Goal: Task Accomplishment & Management: Complete application form

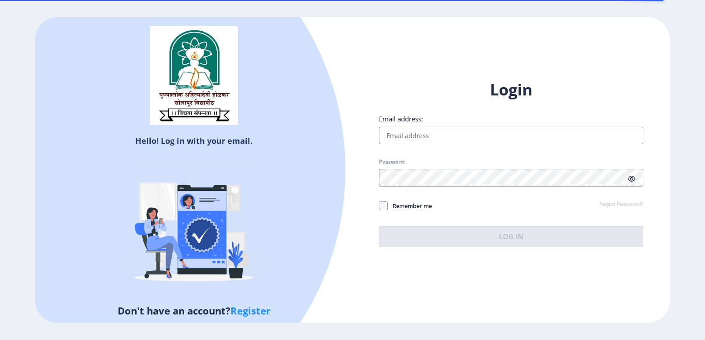
click at [410, 133] on input "Email address:" at bounding box center [511, 136] width 264 height 18
type input "[EMAIL_ADDRESS][DOMAIN_NAME]"
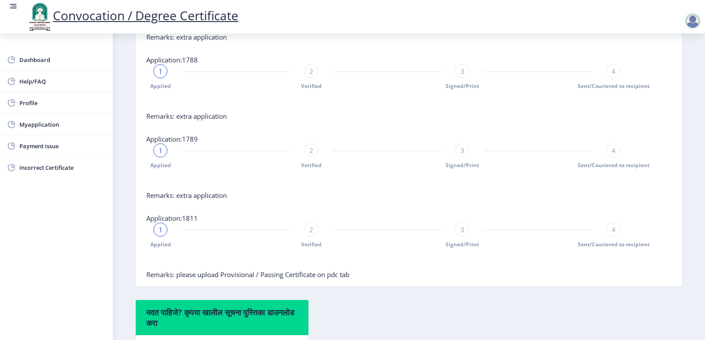
scroll to position [536, 0]
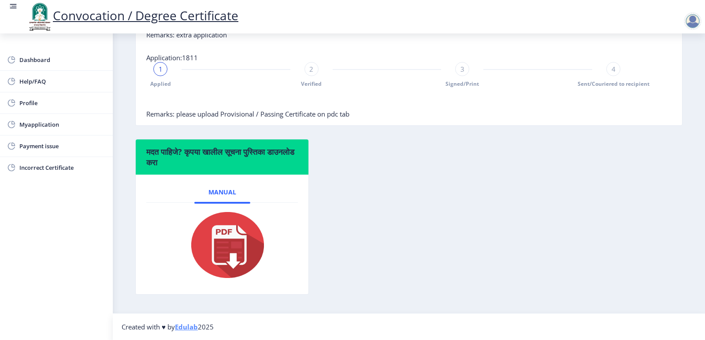
click at [306, 111] on span "Remarks: please upload Provisional / Passing Certificate on pdc tab" at bounding box center [247, 114] width 203 height 9
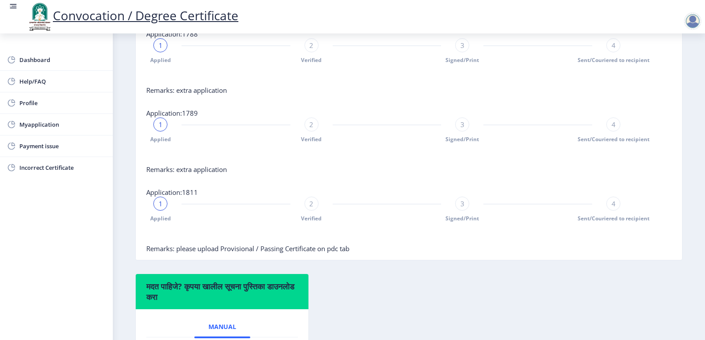
scroll to position [360, 0]
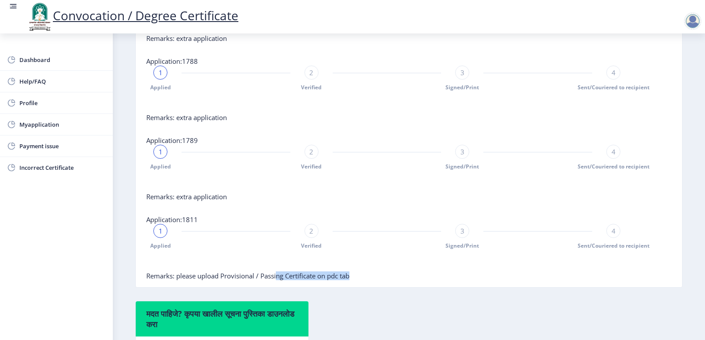
drag, startPoint x: 312, startPoint y: 284, endPoint x: 351, endPoint y: 286, distance: 38.3
click at [349, 280] on span "Remarks: please upload Provisional / Passing Certificate on pdc tab" at bounding box center [247, 276] width 203 height 9
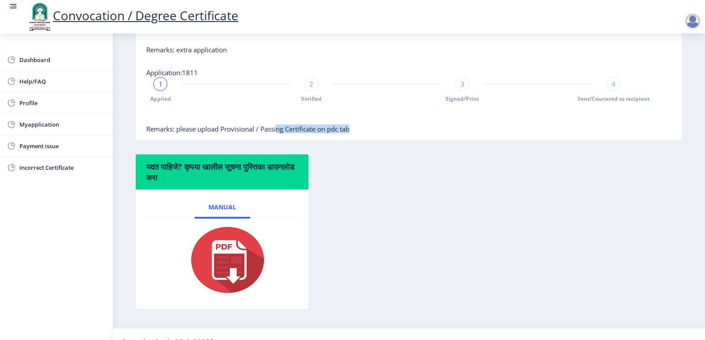
scroll to position [492, 0]
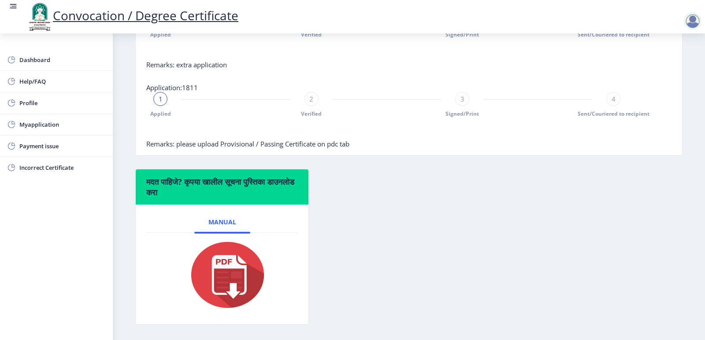
click at [224, 148] on span "Remarks: please upload Provisional / Passing Certificate on pdc tab" at bounding box center [247, 144] width 203 height 9
click at [33, 121] on span "Myapplication" at bounding box center [62, 124] width 86 height 11
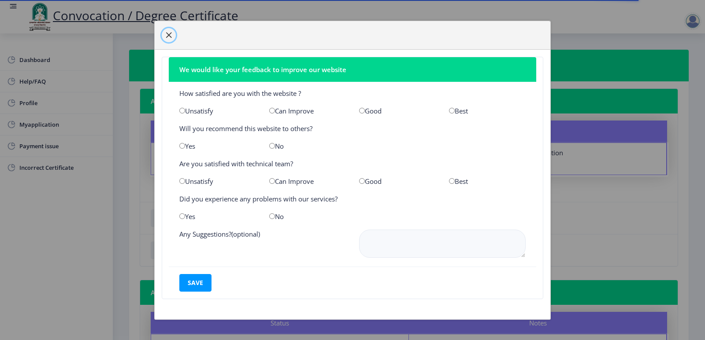
click at [172, 36] on span "button" at bounding box center [168, 35] width 7 height 7
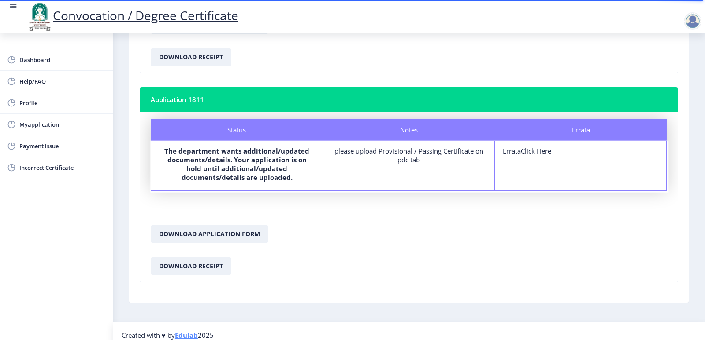
scroll to position [776, 0]
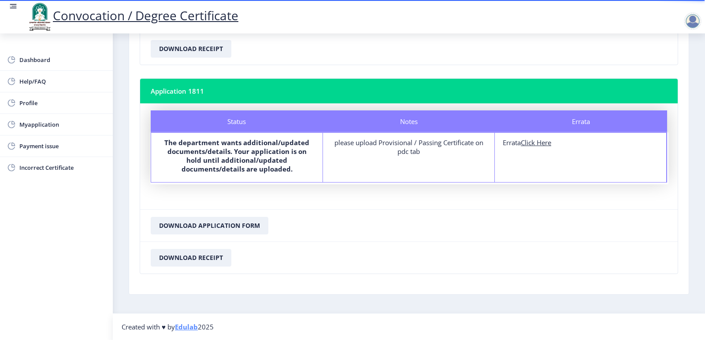
click at [416, 151] on div "please upload Provisional / Passing Certificate on pdc tab" at bounding box center [408, 147] width 155 height 18
click at [534, 146] on u "Click Here" at bounding box center [535, 142] width 30 height 9
select select
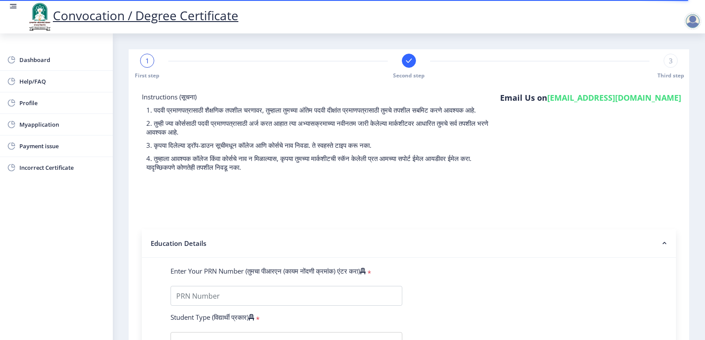
type input "[PERSON_NAME]"
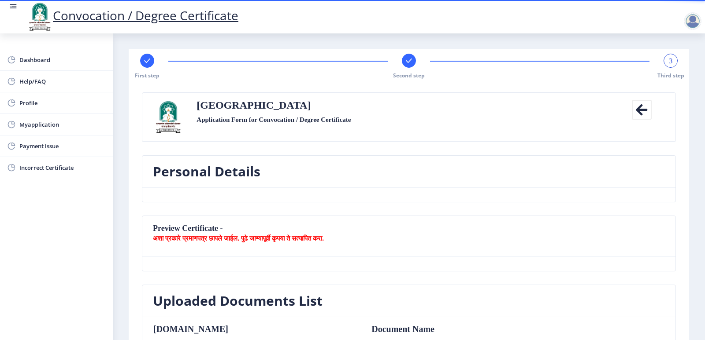
click at [636, 111] on icon at bounding box center [641, 110] width 20 height 20
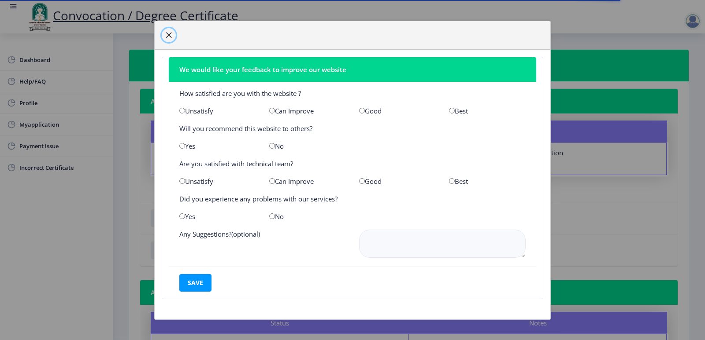
click at [169, 40] on button "button" at bounding box center [169, 35] width 14 height 14
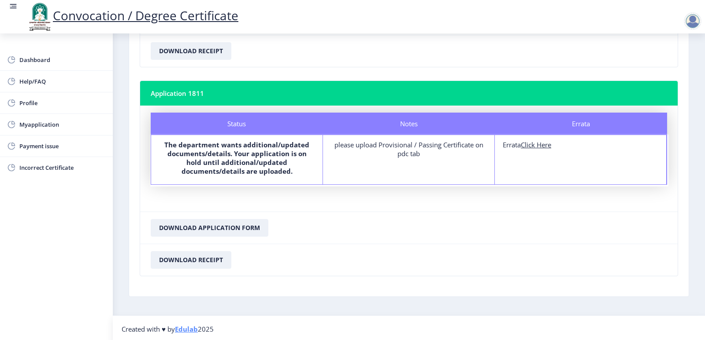
scroll to position [776, 0]
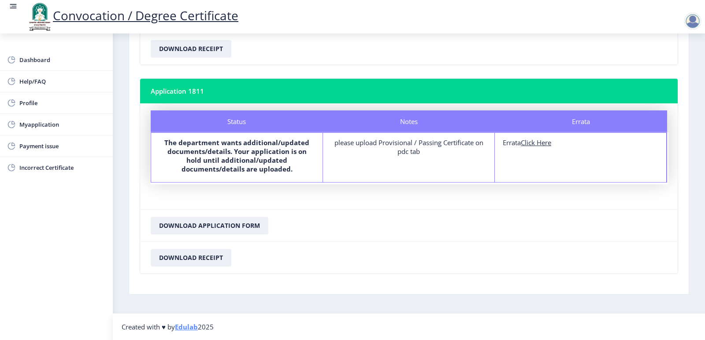
click at [539, 142] on u "Click Here" at bounding box center [535, 142] width 30 height 9
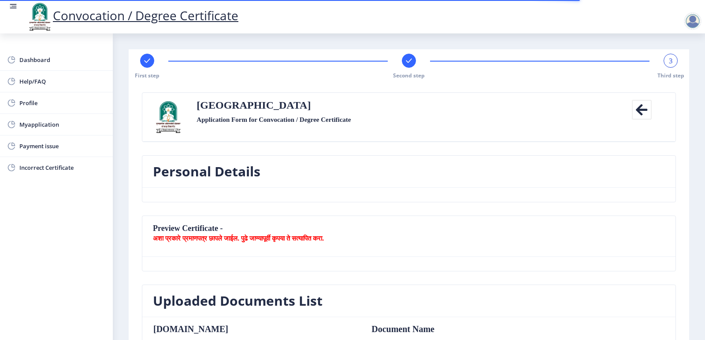
click at [148, 64] on rect at bounding box center [147, 60] width 9 height 9
select select "Regular"
select select "2009"
select select "April"
select select "FIRST CLASS"
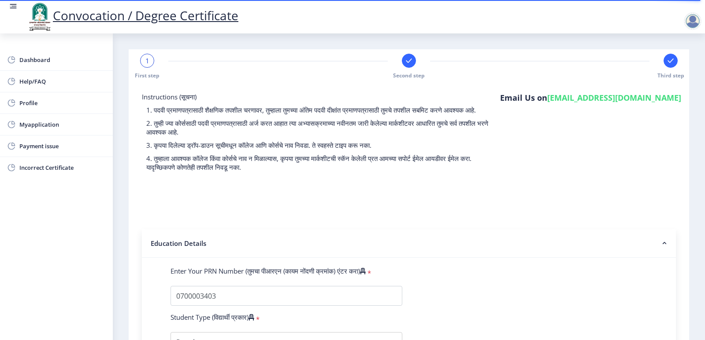
click at [409, 65] on div at bounding box center [409, 61] width 14 height 14
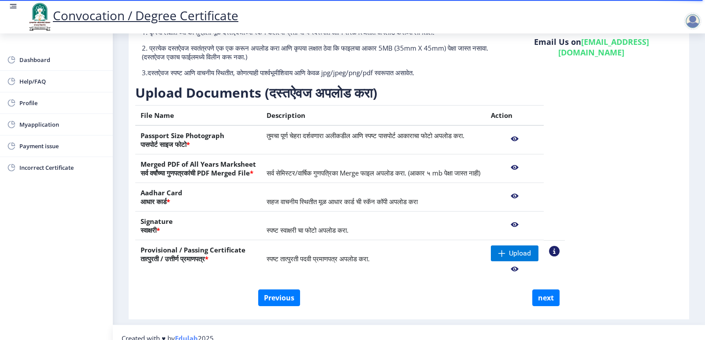
scroll to position [92, 0]
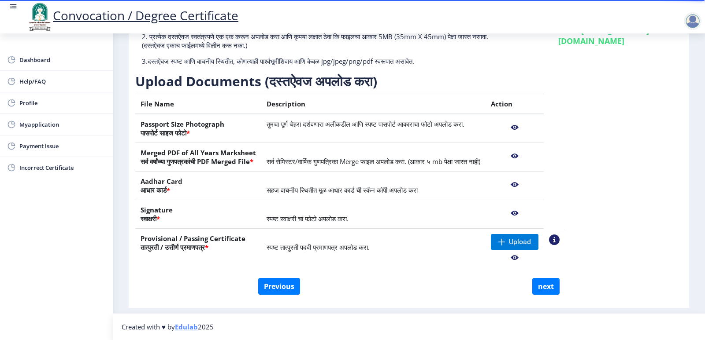
click at [538, 257] on nb-action at bounding box center [515, 258] width 48 height 16
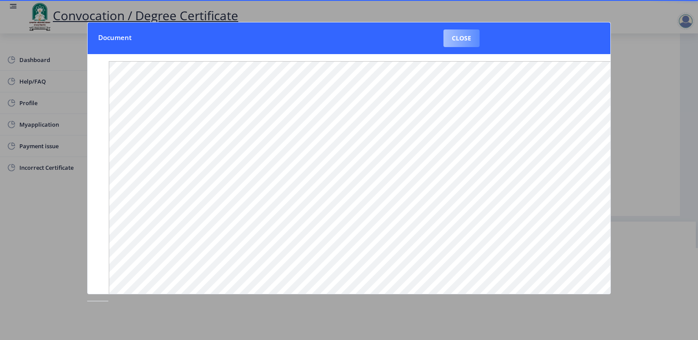
click at [465, 44] on button "Close" at bounding box center [461, 39] width 36 height 18
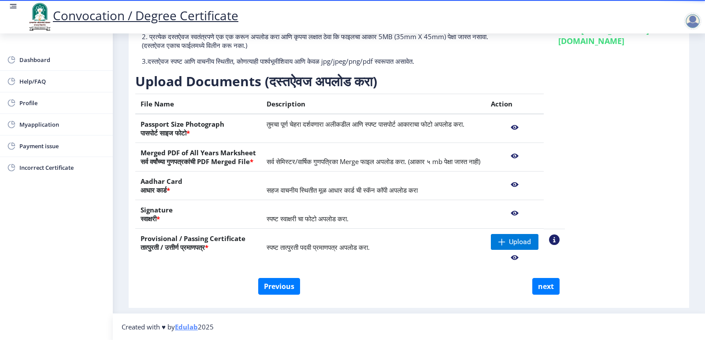
scroll to position [48, 0]
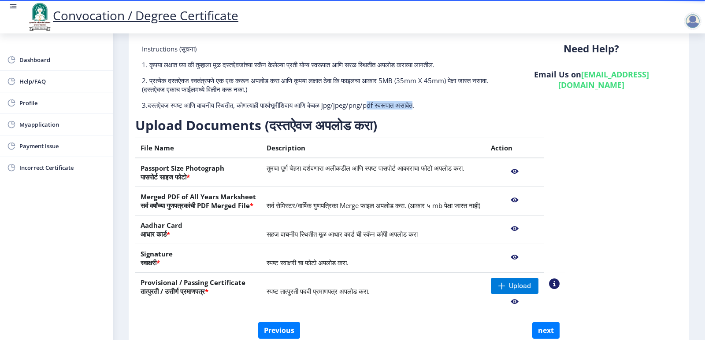
drag, startPoint x: 387, startPoint y: 105, endPoint x: 439, endPoint y: 101, distance: 52.1
click at [439, 101] on p "3.दस्तऐवज स्पष्ट आणि वाचनीय स्थितीत, कोणत्याही पार्श्वभूमीशिवाय आणि केवळ jpg/jp…" at bounding box center [317, 105] width 351 height 9
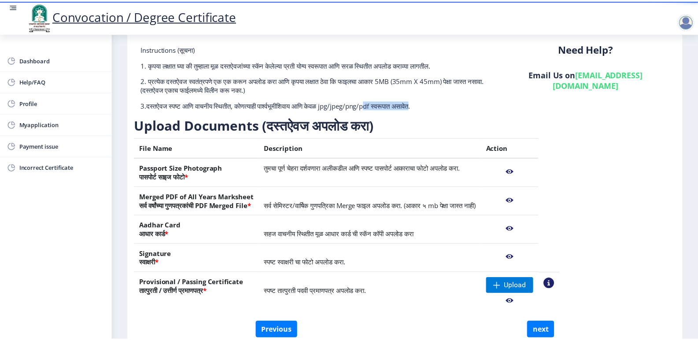
scroll to position [92, 0]
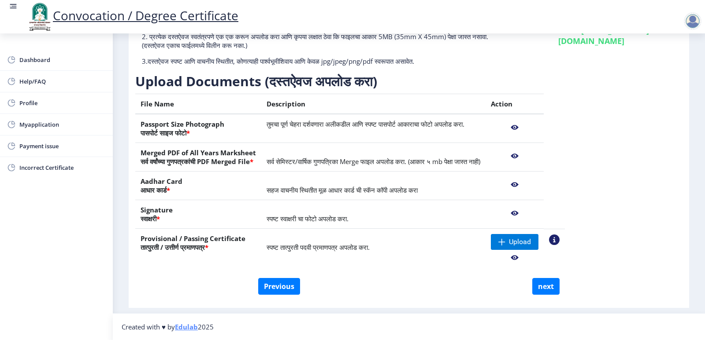
click at [538, 184] on nb-action at bounding box center [515, 185] width 48 height 16
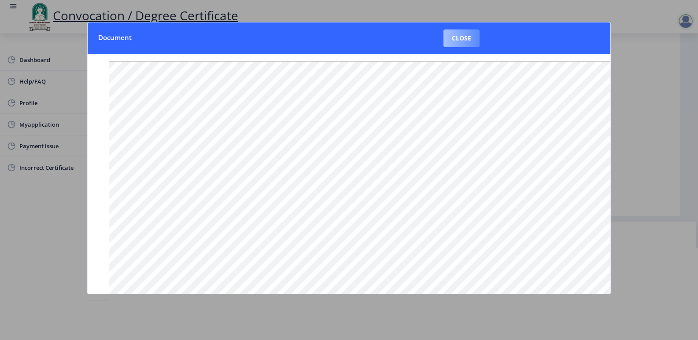
click at [457, 42] on button "Close" at bounding box center [461, 39] width 36 height 18
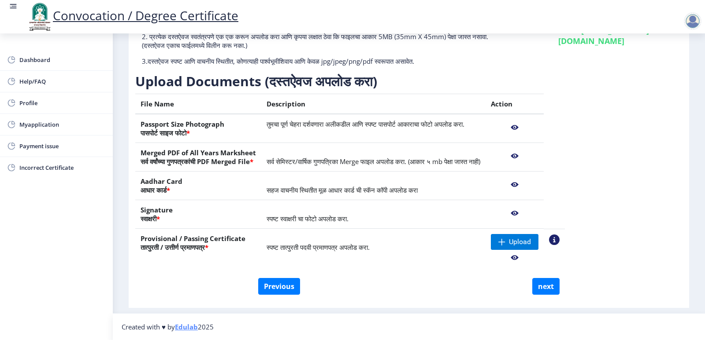
click at [538, 155] on nb-action at bounding box center [515, 156] width 48 height 16
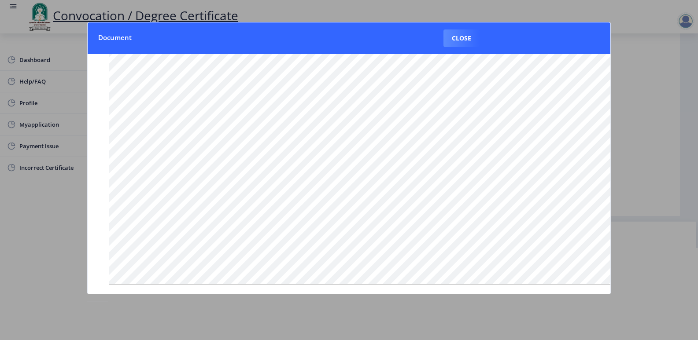
scroll to position [42, 0]
click at [468, 38] on button "Close" at bounding box center [461, 39] width 36 height 18
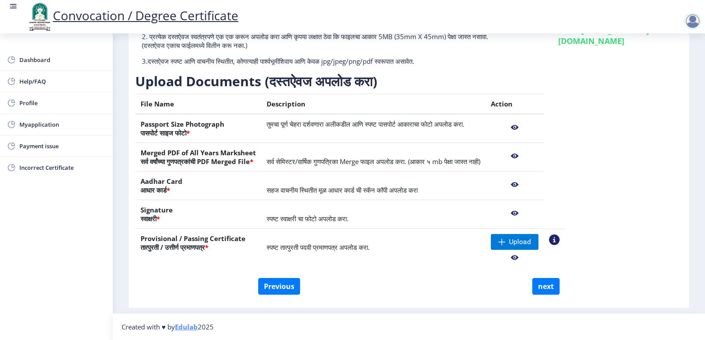
click at [538, 213] on nb-action at bounding box center [515, 214] width 48 height 16
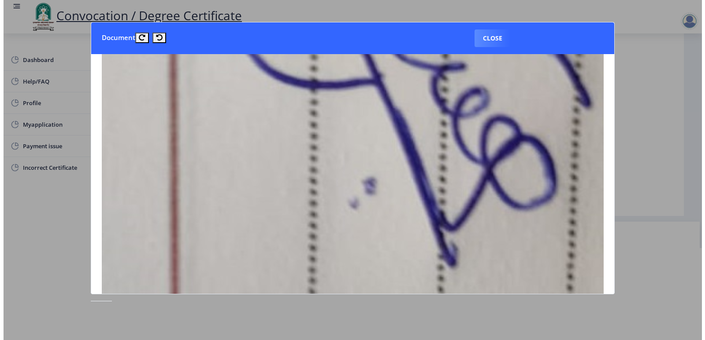
scroll to position [308, 0]
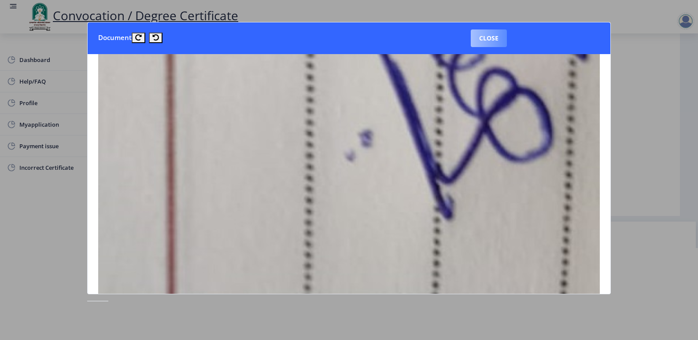
click at [487, 41] on button "Close" at bounding box center [489, 39] width 36 height 18
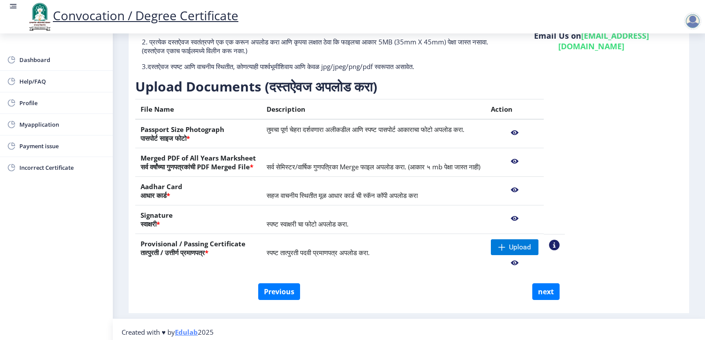
scroll to position [92, 0]
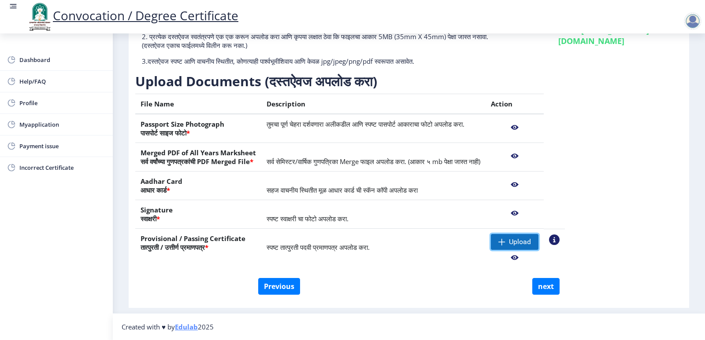
click at [531, 239] on span "Upload" at bounding box center [520, 242] width 22 height 9
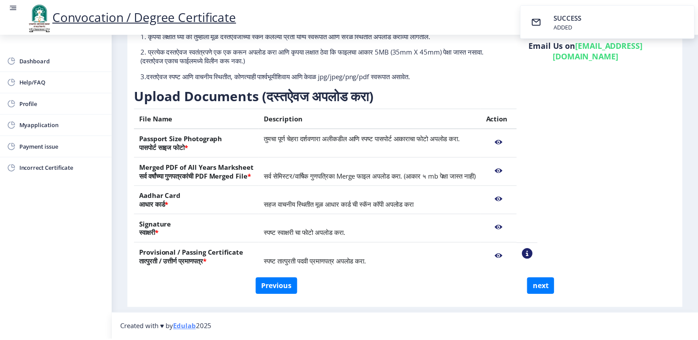
scroll to position [78, 0]
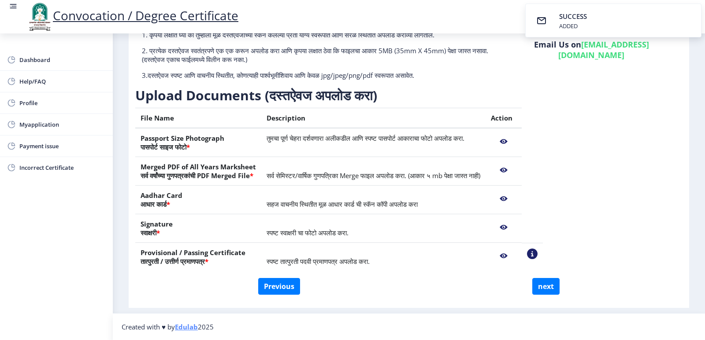
click at [587, 163] on div "Instructions (सूचना) 1. कृपया लक्षात घ्या की तुम्हाला मूळ दस्तऐवजांच्या स्कॅन क…" at bounding box center [408, 147] width 547 height 264
click at [516, 257] on nb-action at bounding box center [504, 256] width 26 height 16
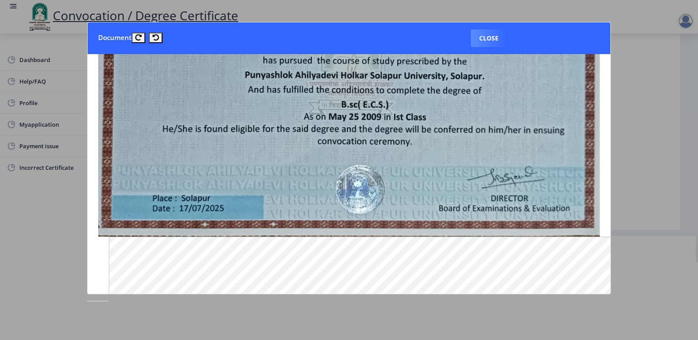
scroll to position [0, 0]
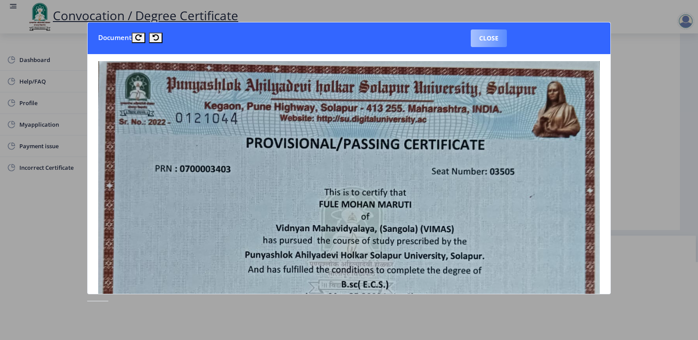
click at [497, 41] on button "Close" at bounding box center [489, 39] width 36 height 18
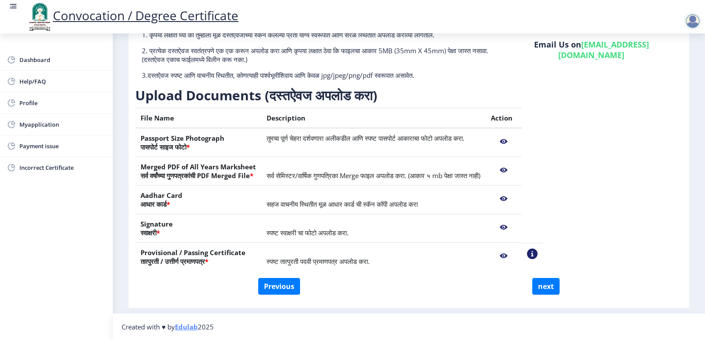
click at [516, 258] on nb-action at bounding box center [504, 256] width 26 height 16
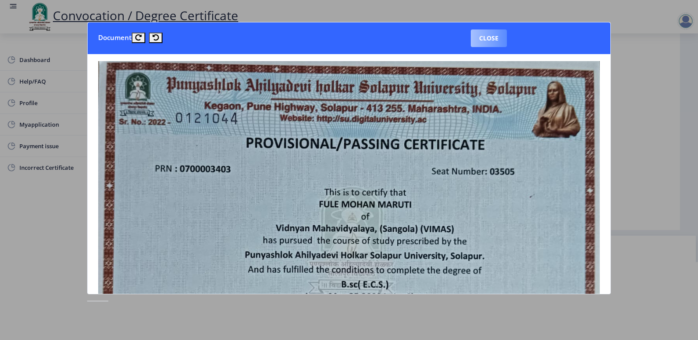
click at [487, 40] on button "Close" at bounding box center [489, 39] width 36 height 18
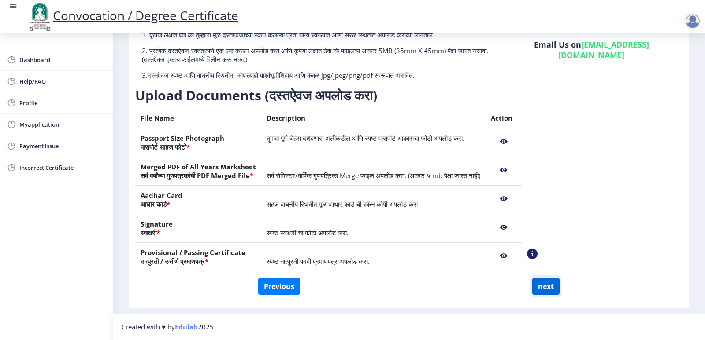
click at [555, 288] on button "next" at bounding box center [545, 286] width 27 height 17
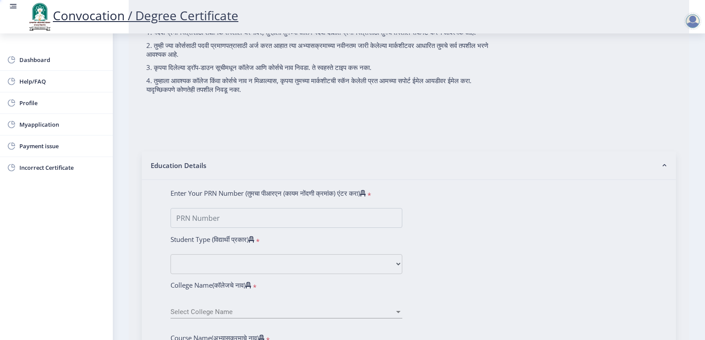
select select
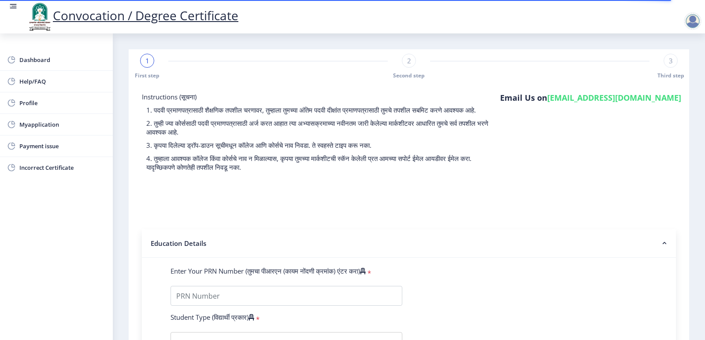
type input "[PERSON_NAME]"
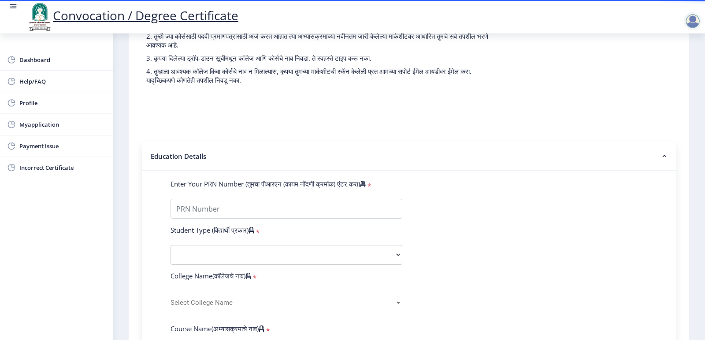
scroll to position [88, 0]
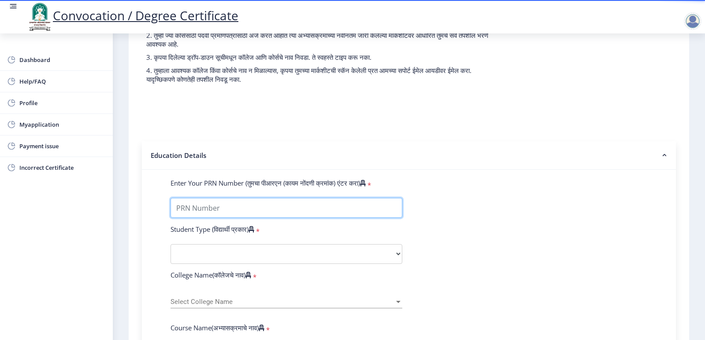
click at [250, 211] on input "Enter Your PRN Number (तुमचा पीआरएन (कायम नोंदणी क्रमांक) एंटर करा)" at bounding box center [286, 208] width 232 height 20
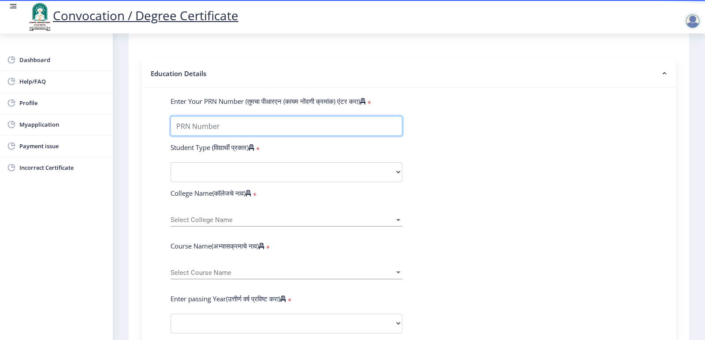
scroll to position [176, 0]
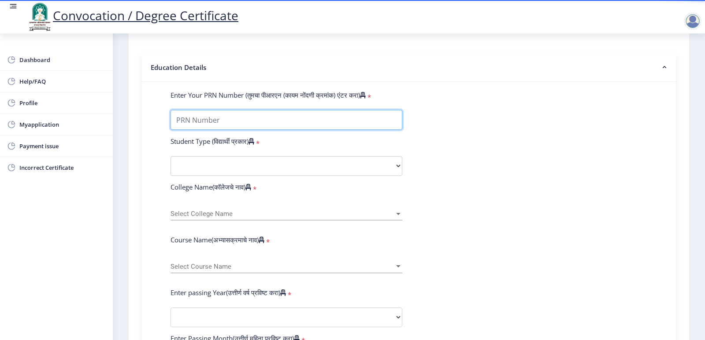
type input "0700003403"
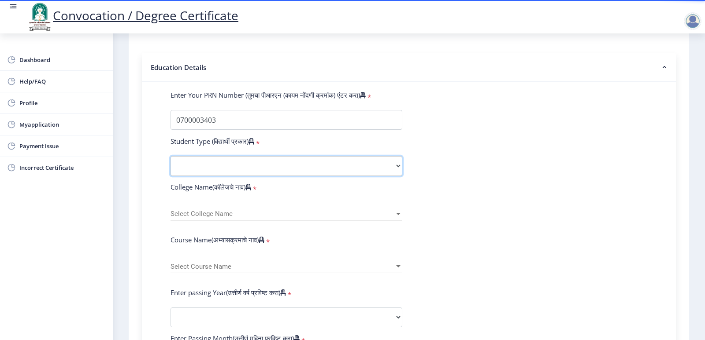
click at [210, 174] on select "Select Student Type Regular External" at bounding box center [286, 166] width 232 height 20
select select "Regular"
click at [170, 165] on select "Select Student Type Regular External" at bounding box center [286, 166] width 232 height 20
click at [210, 218] on span "Select College Name" at bounding box center [282, 213] width 224 height 7
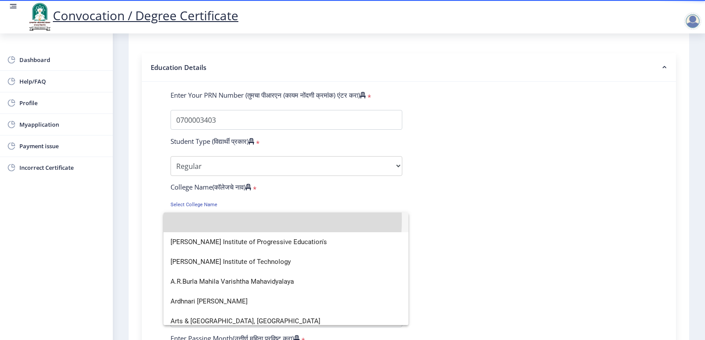
click at [210, 220] on input at bounding box center [285, 223] width 231 height 20
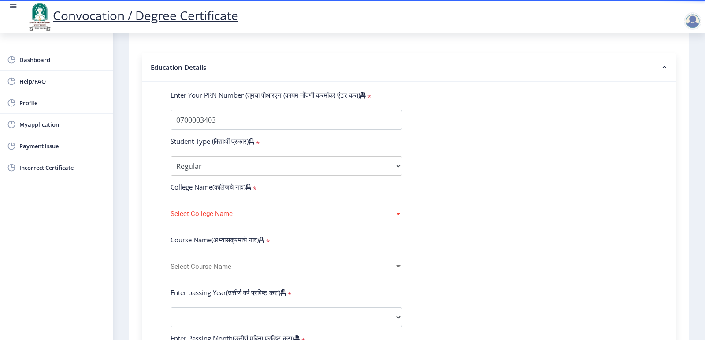
scroll to position [220, 0]
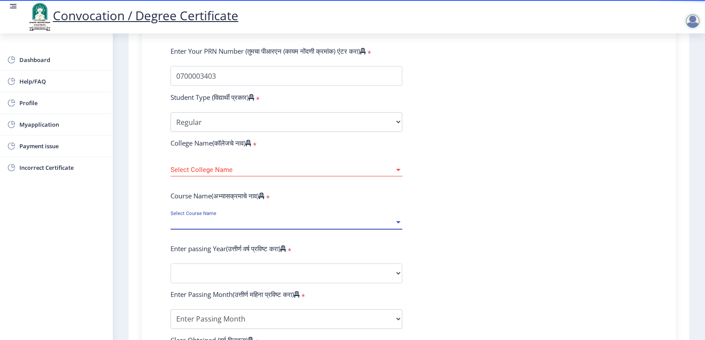
click at [341, 227] on span "Select Course Name" at bounding box center [282, 222] width 224 height 7
click at [470, 237] on div at bounding box center [352, 170] width 705 height 340
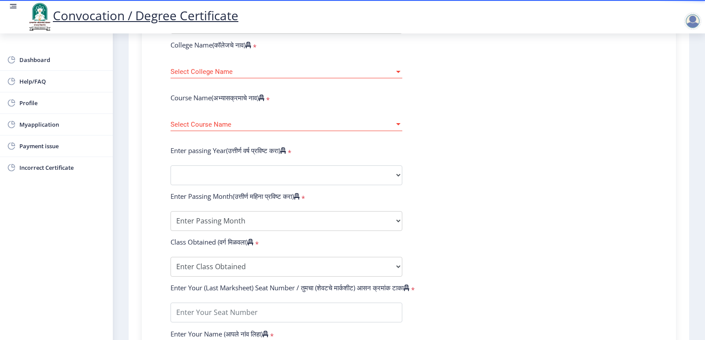
scroll to position [207, 0]
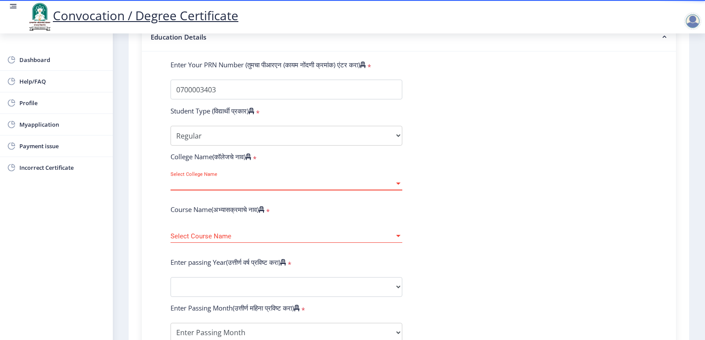
click at [257, 188] on span "Select College Name" at bounding box center [282, 183] width 224 height 7
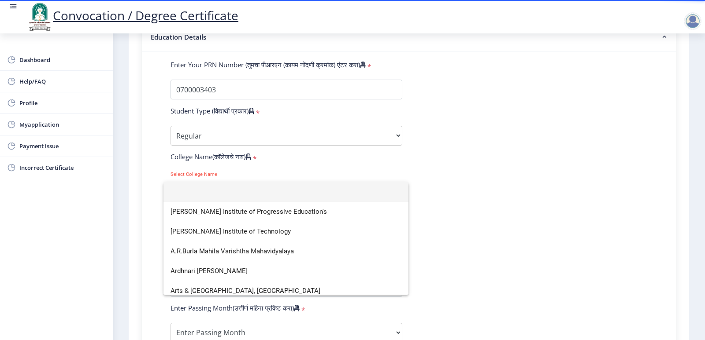
click at [519, 204] on div at bounding box center [352, 170] width 705 height 340
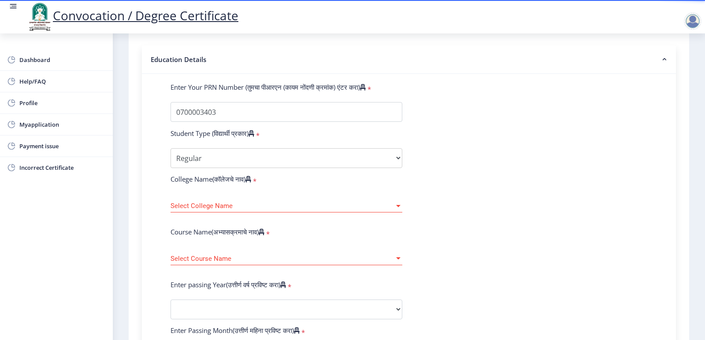
scroll to position [0, 0]
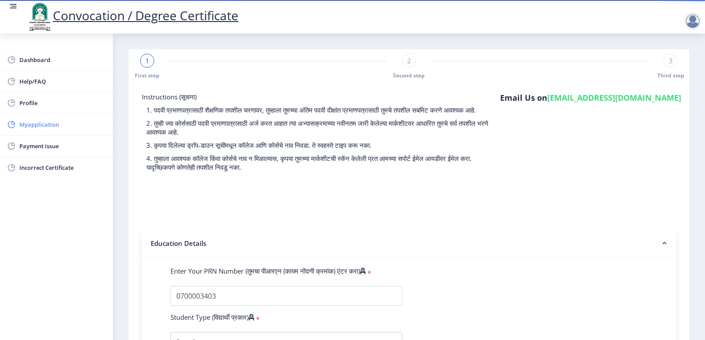
click at [39, 122] on span "Myapplication" at bounding box center [62, 124] width 86 height 11
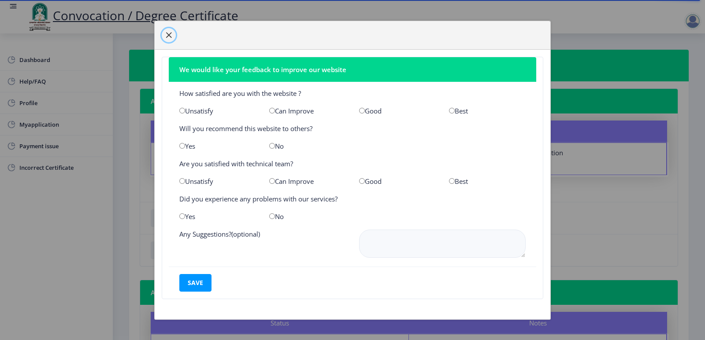
click at [170, 34] on span "button" at bounding box center [168, 35] width 7 height 7
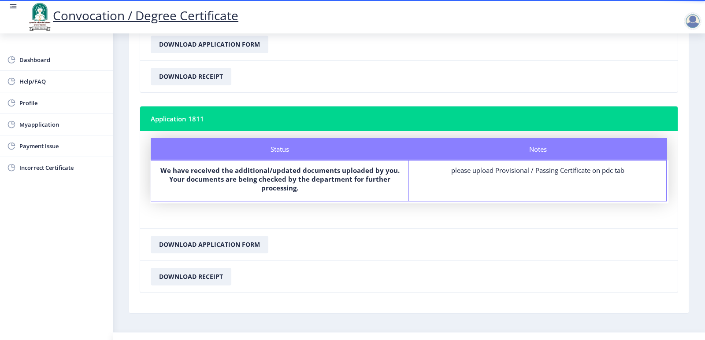
scroll to position [767, 0]
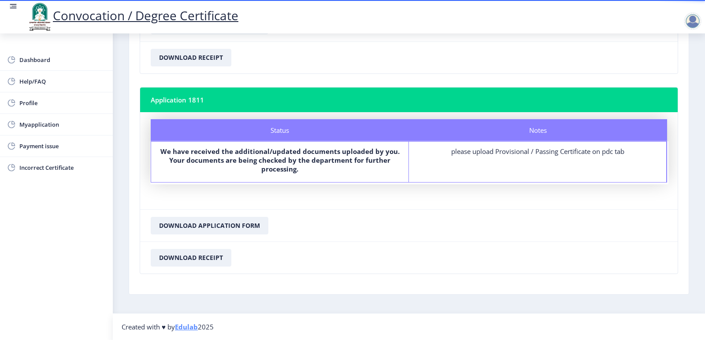
click at [541, 148] on div "please upload Provisional / Passing Certificate on pdc tab" at bounding box center [537, 151] width 241 height 9
drag, startPoint x: 452, startPoint y: 152, endPoint x: 640, endPoint y: 166, distance: 188.0
click at [640, 166] on div "Notes please upload Provisional / Passing Certificate on pdc tab" at bounding box center [538, 162] width 258 height 41
click at [32, 127] on span "Myapplication" at bounding box center [62, 124] width 86 height 11
click at [41, 123] on span "Myapplication" at bounding box center [62, 124] width 86 height 11
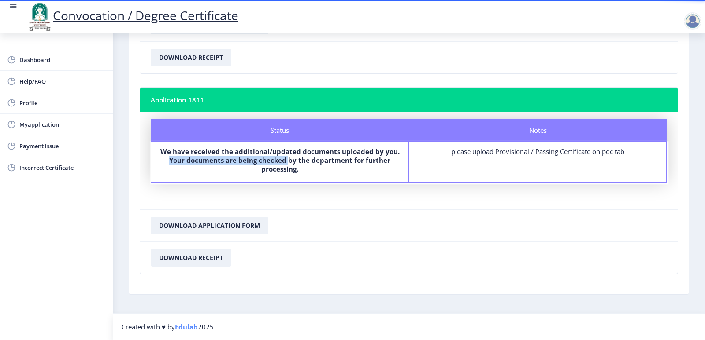
drag, startPoint x: 168, startPoint y: 157, endPoint x: 289, endPoint y: 162, distance: 121.2
click at [289, 162] on label "We have received the additional/updated documents uploaded by you. Your documen…" at bounding box center [279, 160] width 241 height 26
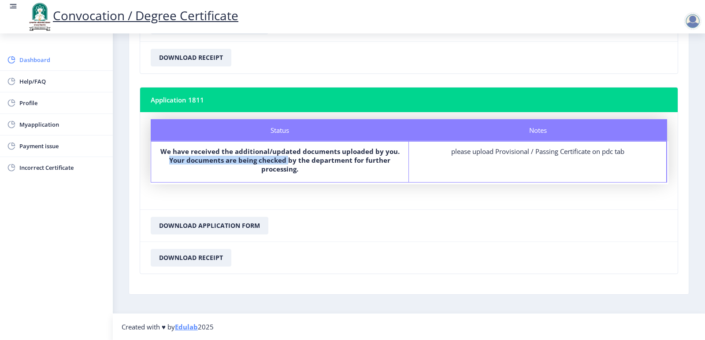
click at [42, 62] on span "Dashboard" at bounding box center [62, 60] width 86 height 11
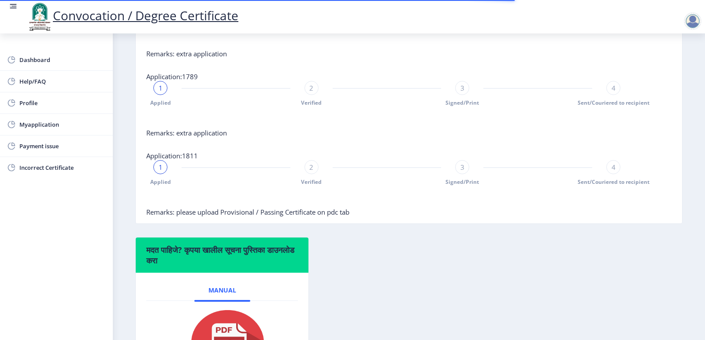
scroll to position [525, 0]
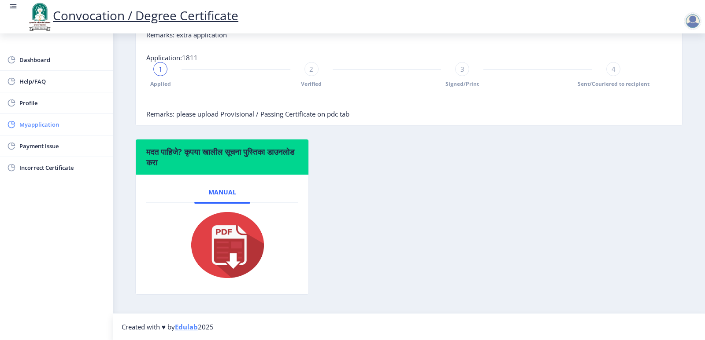
click at [48, 125] on span "Myapplication" at bounding box center [62, 124] width 86 height 11
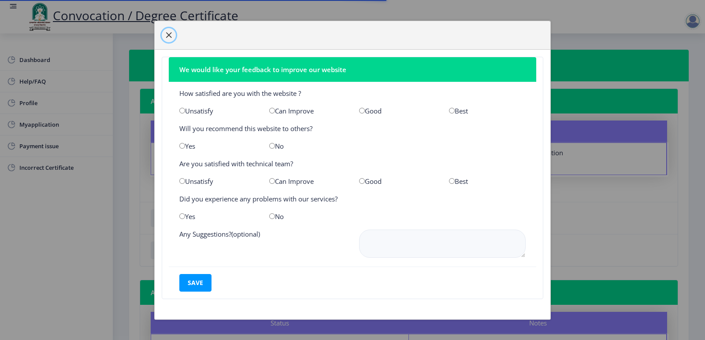
click at [169, 34] on span "button" at bounding box center [168, 35] width 7 height 7
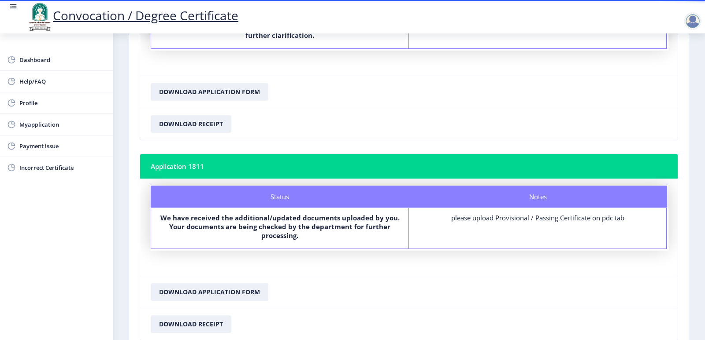
scroll to position [679, 0]
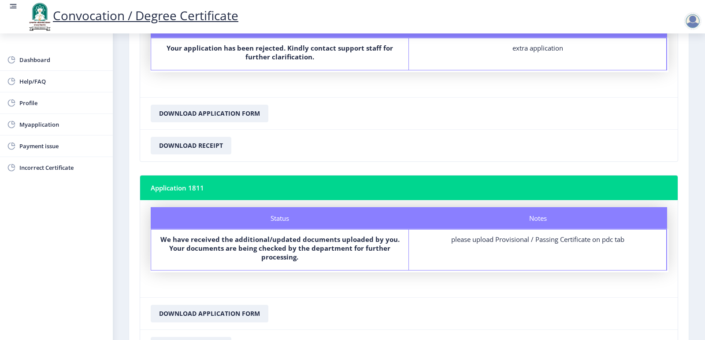
drag, startPoint x: 150, startPoint y: 188, endPoint x: 218, endPoint y: 191, distance: 68.7
click at [218, 191] on nb-card-header "Application 1811" at bounding box center [408, 188] width 537 height 25
copy nb-card-header "Application 1811"
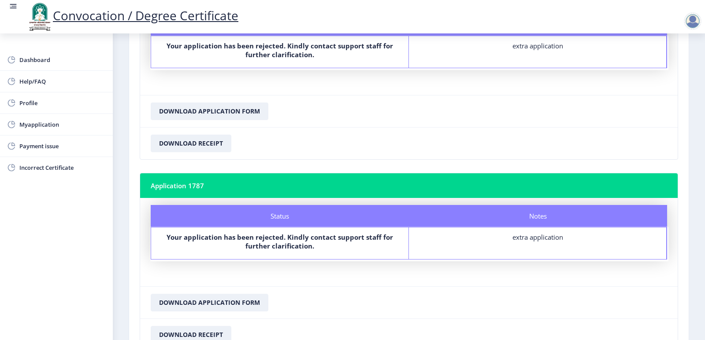
scroll to position [0, 0]
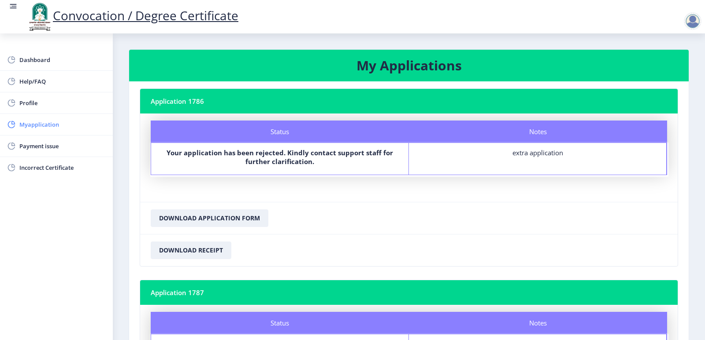
click at [41, 120] on span "Myapplication" at bounding box center [62, 124] width 86 height 11
click at [42, 129] on span "Myapplication" at bounding box center [62, 124] width 86 height 11
click at [41, 124] on span "Myapplication" at bounding box center [62, 124] width 86 height 11
click at [22, 62] on span "Dashboard" at bounding box center [62, 60] width 86 height 11
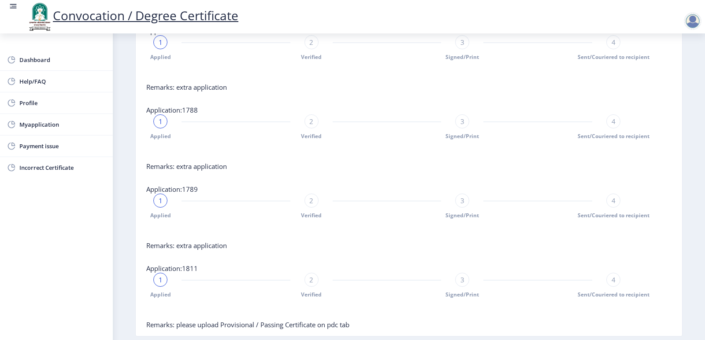
scroll to position [525, 0]
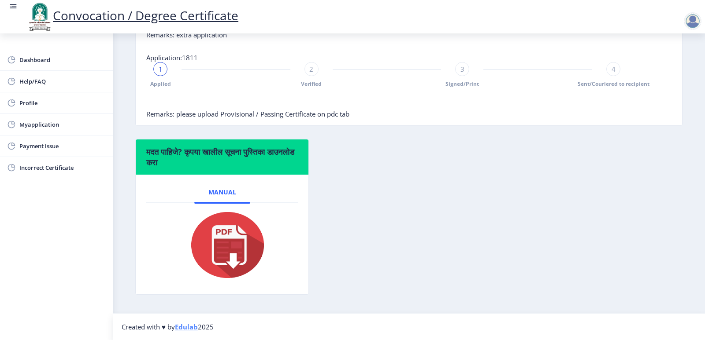
click at [308, 75] on div "2" at bounding box center [311, 69] width 14 height 14
click at [461, 70] on span "3" at bounding box center [462, 69] width 4 height 9
click at [35, 145] on span "Payment issue" at bounding box center [62, 146] width 86 height 11
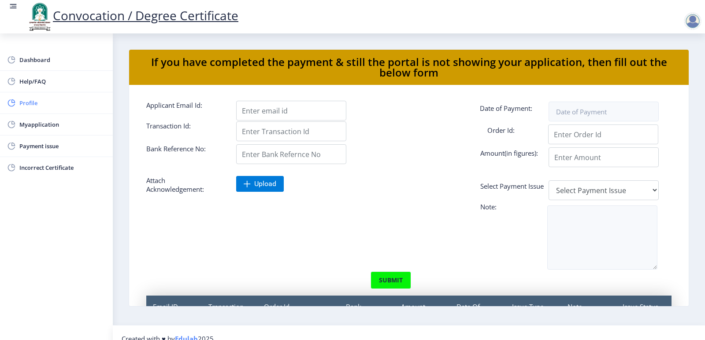
click at [29, 106] on span "Profile" at bounding box center [62, 103] width 86 height 11
select select "[DEMOGRAPHIC_DATA]"
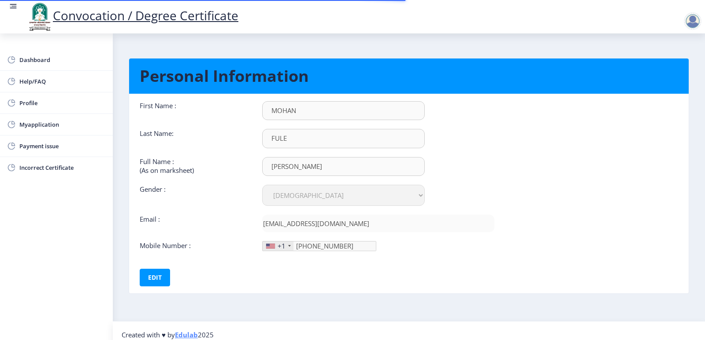
scroll to position [8, 0]
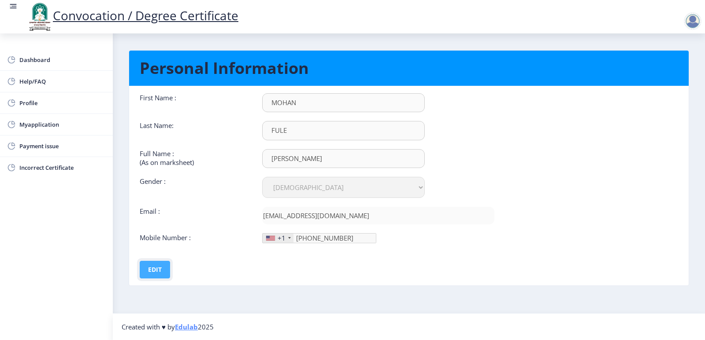
click at [166, 269] on button "Edit" at bounding box center [155, 270] width 30 height 18
drag, startPoint x: 340, startPoint y: 235, endPoint x: 285, endPoint y: 234, distance: 55.0
click at [285, 234] on div "+1 [GEOGRAPHIC_DATA] +1 [GEOGRAPHIC_DATA] +44 [GEOGRAPHIC_DATA] (‫[GEOGRAPHIC_D…" at bounding box center [319, 238] width 114 height 10
click at [291, 238] on div "+1" at bounding box center [277, 238] width 31 height 9
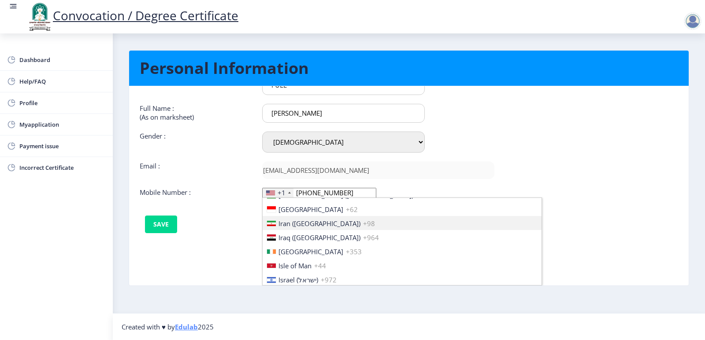
scroll to position [1365, 0]
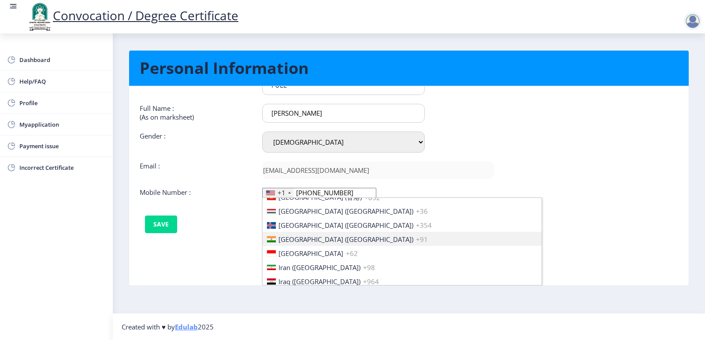
click at [290, 240] on span "[GEOGRAPHIC_DATA] ([GEOGRAPHIC_DATA])" at bounding box center [345, 239] width 135 height 9
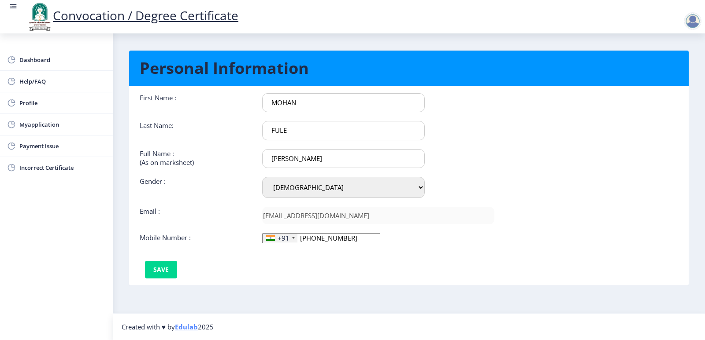
scroll to position [0, 0]
drag, startPoint x: 336, startPoint y: 236, endPoint x: 295, endPoint y: 238, distance: 40.5
click at [293, 240] on div "+91 [GEOGRAPHIC_DATA] +1 [GEOGRAPHIC_DATA] +44 [GEOGRAPHIC_DATA] (‫[GEOGRAPHIC_…" at bounding box center [321, 238] width 118 height 10
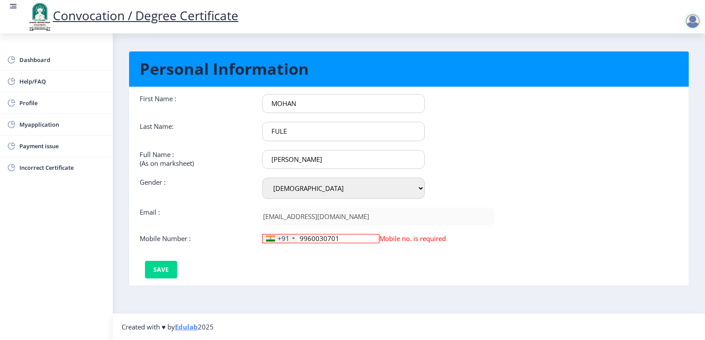
scroll to position [8, 0]
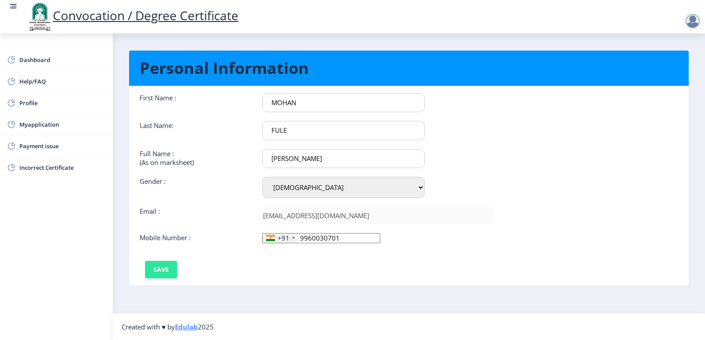
type input "9960030701"
click at [159, 263] on button "Save" at bounding box center [161, 270] width 32 height 18
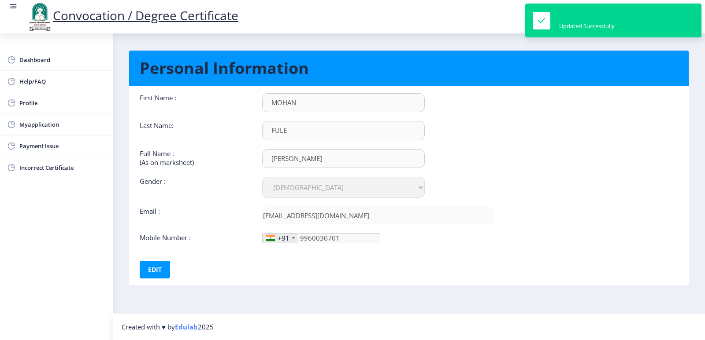
click at [535, 181] on nb-card-body "First Name : MOHAN Last Name: FULE Full Name : (As on marksheet) FULE MOHAN MAR…" at bounding box center [408, 185] width 572 height 199
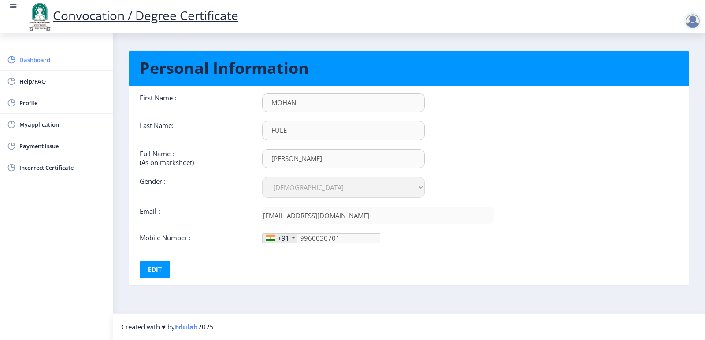
click at [37, 62] on span "Dashboard" at bounding box center [62, 60] width 86 height 11
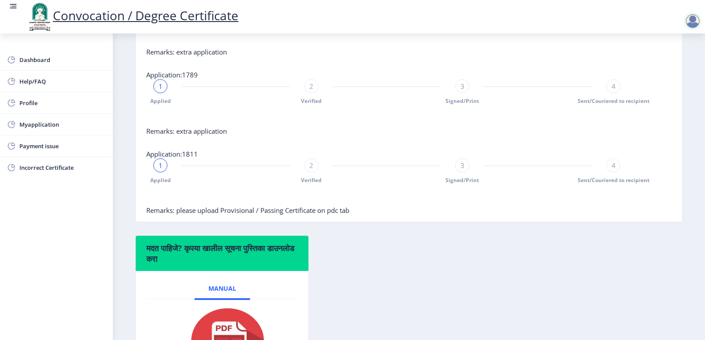
scroll to position [525, 0]
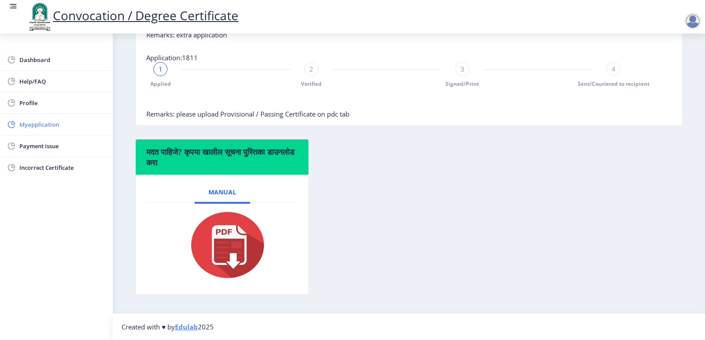
click at [33, 125] on span "Myapplication" at bounding box center [62, 124] width 86 height 11
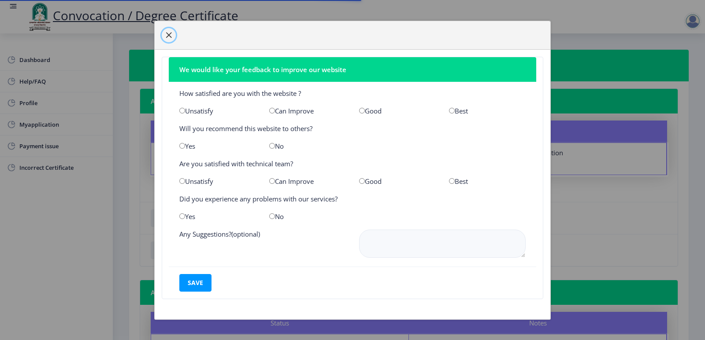
click at [169, 35] on span "button" at bounding box center [168, 35] width 7 height 7
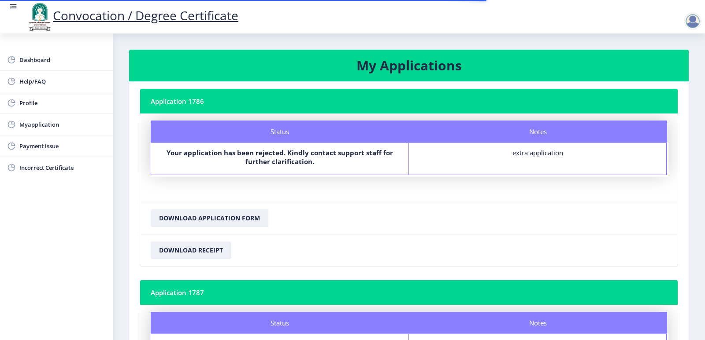
click at [288, 162] on b "Your application has been rejected. Kindly contact support staff for further cl…" at bounding box center [279, 157] width 226 height 18
click at [526, 153] on div "extra application" at bounding box center [537, 152] width 241 height 9
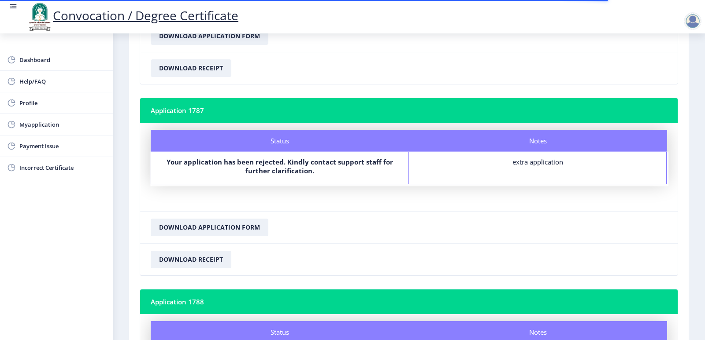
scroll to position [264, 0]
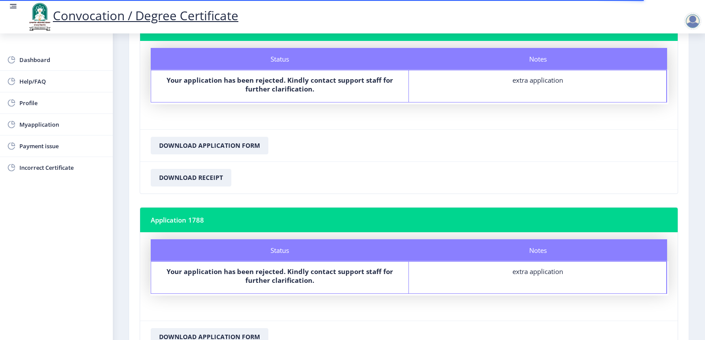
click at [533, 82] on div "extra application" at bounding box center [537, 80] width 241 height 9
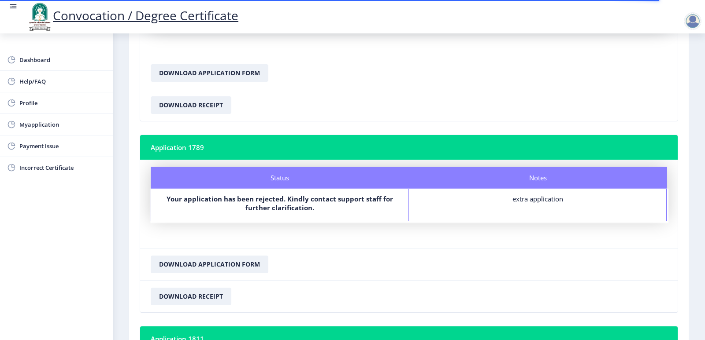
scroll to position [767, 0]
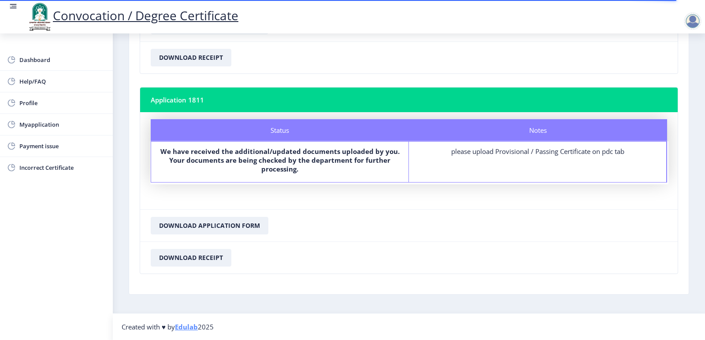
click at [511, 153] on div "please upload Provisional / Passing Certificate on pdc tab" at bounding box center [537, 151] width 241 height 9
click at [523, 157] on div "Notes please upload Provisional / Passing Certificate on pdc tab" at bounding box center [538, 162] width 258 height 41
click at [575, 161] on div "Notes please upload Provisional / Passing Certificate on pdc tab" at bounding box center [538, 162] width 258 height 41
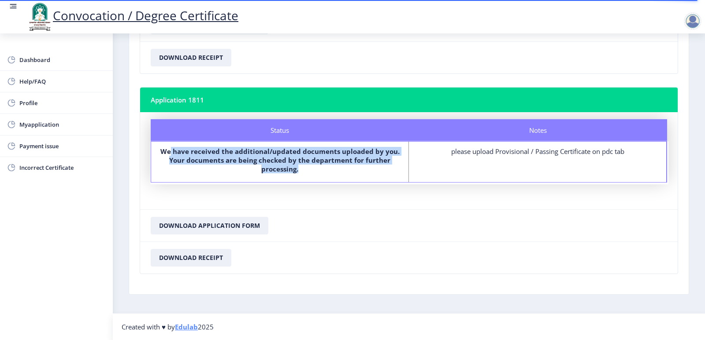
drag, startPoint x: 173, startPoint y: 149, endPoint x: 311, endPoint y: 168, distance: 139.5
click at [311, 168] on label "We have received the additional/updated documents uploaded by you. Your documen…" at bounding box center [279, 160] width 241 height 26
drag, startPoint x: 305, startPoint y: 170, endPoint x: 127, endPoint y: 155, distance: 178.9
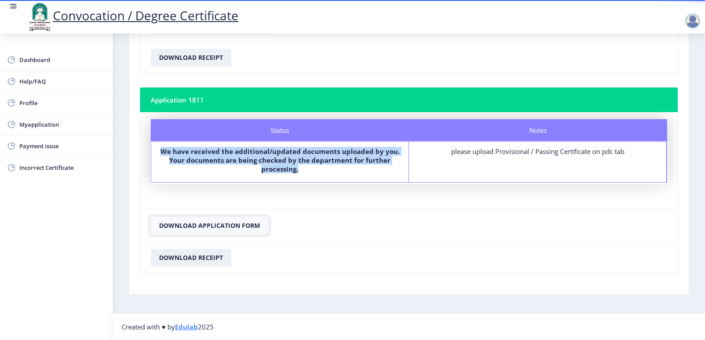
click at [204, 228] on button "Download Application Form" at bounding box center [210, 226] width 118 height 18
click at [203, 261] on button "Download Receipt" at bounding box center [191, 258] width 81 height 18
click at [253, 225] on button "Download Application Form" at bounding box center [210, 226] width 118 height 18
click at [190, 51] on button "Download Receipt" at bounding box center [191, 58] width 81 height 18
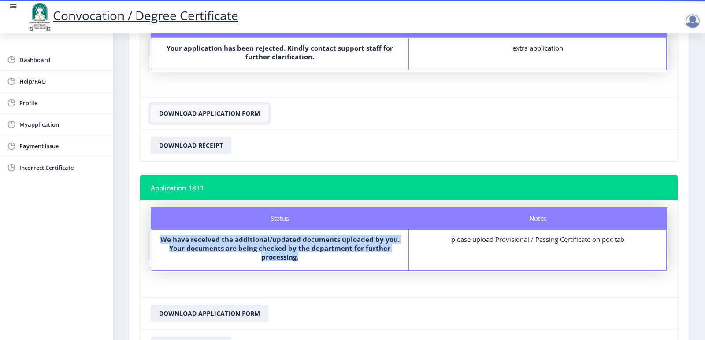
click at [196, 114] on button "Download Application Form" at bounding box center [210, 114] width 118 height 18
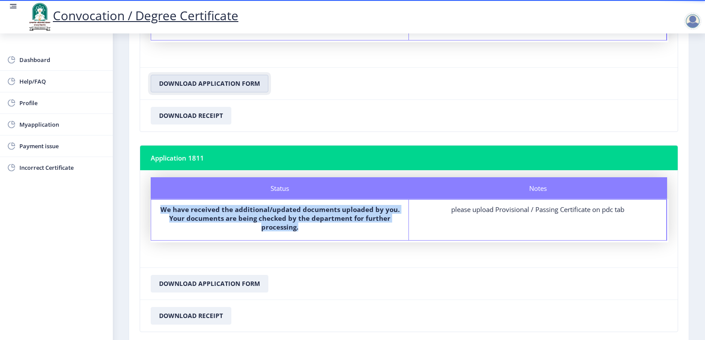
scroll to position [767, 0]
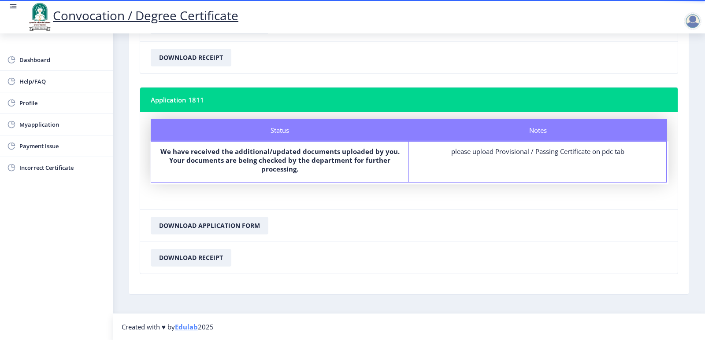
click at [322, 215] on nb-card-footer "Download Application Form" at bounding box center [408, 226] width 537 height 32
click at [212, 254] on button "Download Receipt" at bounding box center [191, 258] width 81 height 18
click at [224, 221] on button "Download Application Form" at bounding box center [210, 226] width 118 height 18
click at [178, 259] on button "Download Receipt" at bounding box center [191, 258] width 81 height 18
click at [221, 224] on button "Download Application Form" at bounding box center [210, 226] width 118 height 18
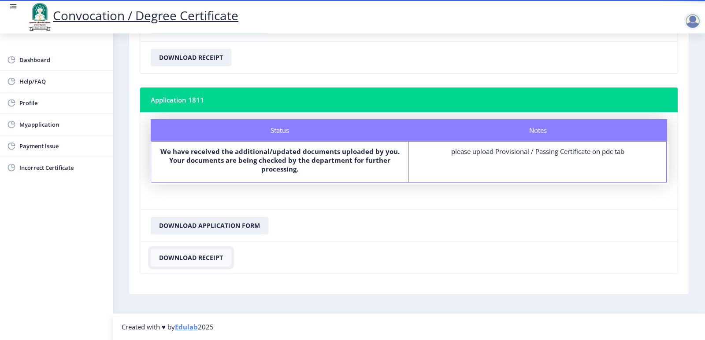
click at [195, 262] on button "Download Receipt" at bounding box center [191, 258] width 81 height 18
click at [181, 266] on button "Download Receipt" at bounding box center [191, 258] width 81 height 18
click at [210, 224] on button "Download Application Form" at bounding box center [210, 226] width 118 height 18
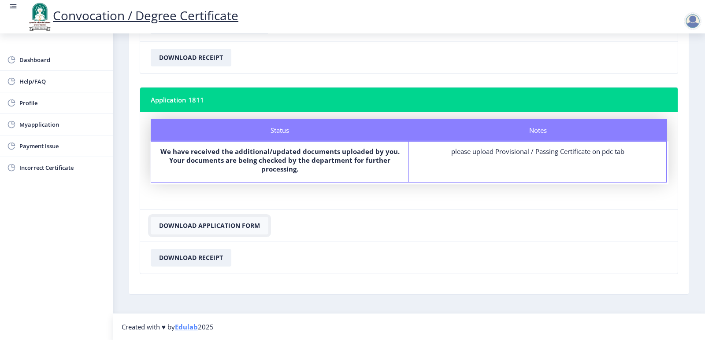
click at [210, 224] on button "Download Application Form" at bounding box center [210, 226] width 118 height 18
click at [38, 59] on span "Dashboard" at bounding box center [62, 60] width 86 height 11
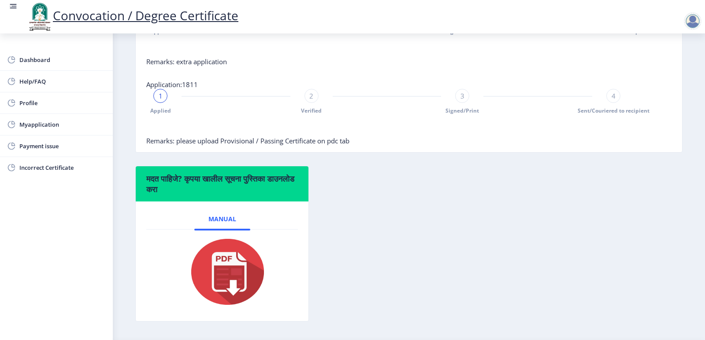
scroll to position [525, 0]
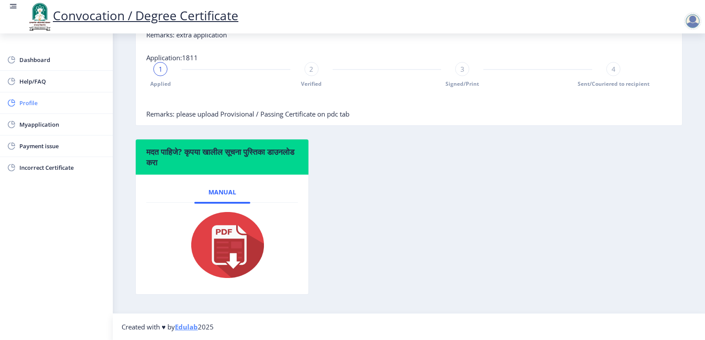
click at [36, 103] on span "Profile" at bounding box center [62, 103] width 86 height 11
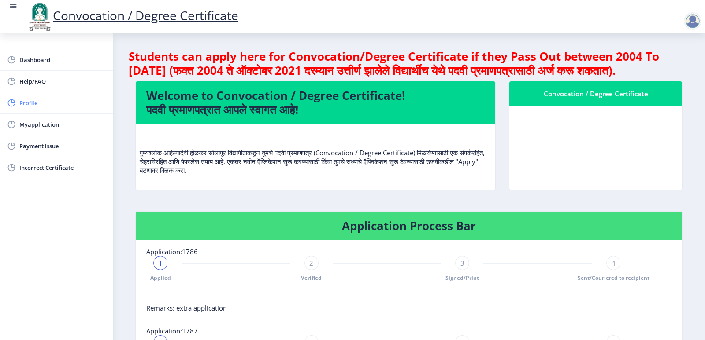
select select "[DEMOGRAPHIC_DATA]"
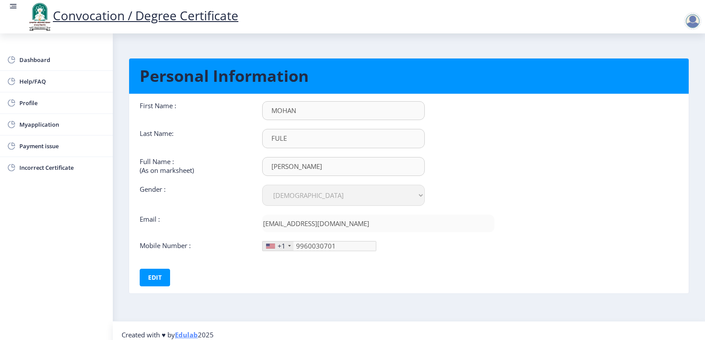
scroll to position [0, 0]
click at [285, 246] on div "+1" at bounding box center [277, 246] width 31 height 9
click at [145, 284] on button "Edit" at bounding box center [155, 278] width 30 height 18
click at [284, 246] on div "+1" at bounding box center [281, 246] width 8 height 9
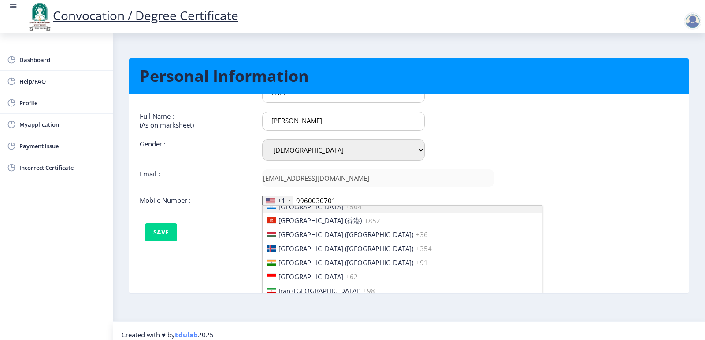
scroll to position [1365, 0]
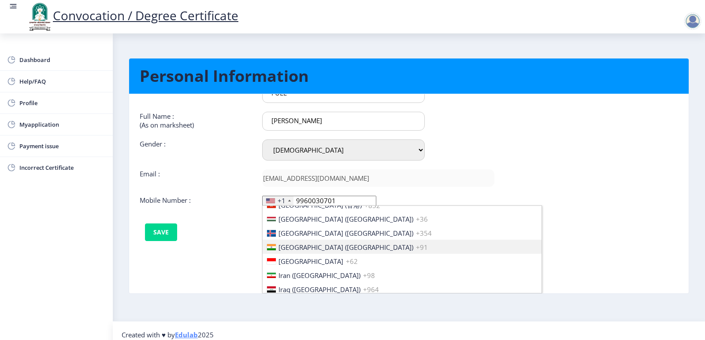
click at [294, 243] on span "[GEOGRAPHIC_DATA] ([GEOGRAPHIC_DATA])" at bounding box center [345, 247] width 135 height 9
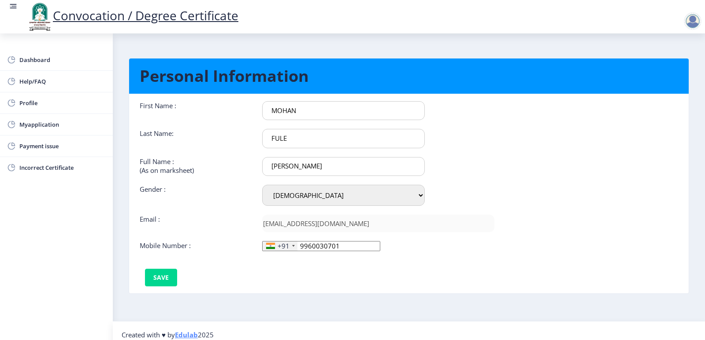
scroll to position [0, 0]
click at [174, 275] on button "Save" at bounding box center [161, 278] width 32 height 18
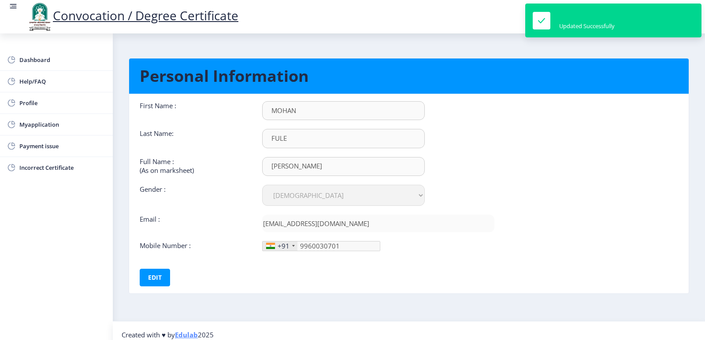
click at [519, 175] on nb-card-body "First Name : MOHAN Last Name: FULE Full Name : (As on marksheet) FULE MOHAN MAR…" at bounding box center [408, 193] width 572 height 199
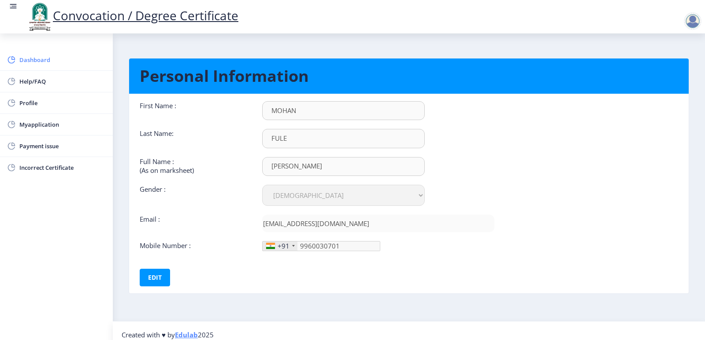
click at [30, 60] on span "Dashboard" at bounding box center [62, 60] width 86 height 11
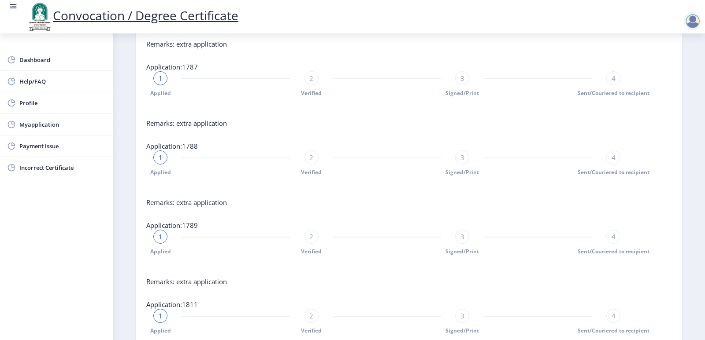
scroll to position [525, 0]
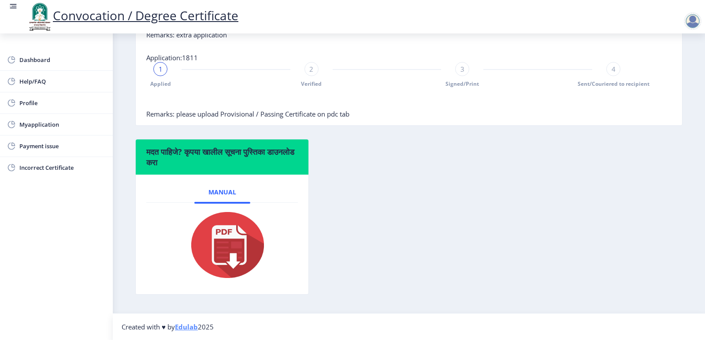
click at [314, 112] on span "Remarks: please upload Provisional / Passing Certificate on pdc tab" at bounding box center [247, 114] width 203 height 9
click at [181, 117] on span "Remarks: please upload Provisional / Passing Certificate on pdc tab" at bounding box center [247, 114] width 203 height 9
click at [52, 124] on span "Myapplication" at bounding box center [62, 124] width 86 height 11
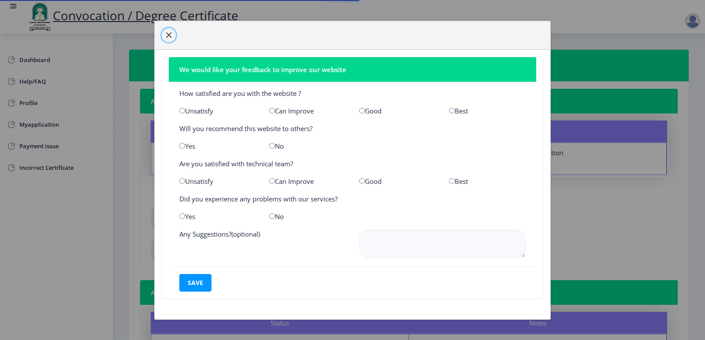
click at [170, 33] on span "button" at bounding box center [168, 35] width 7 height 7
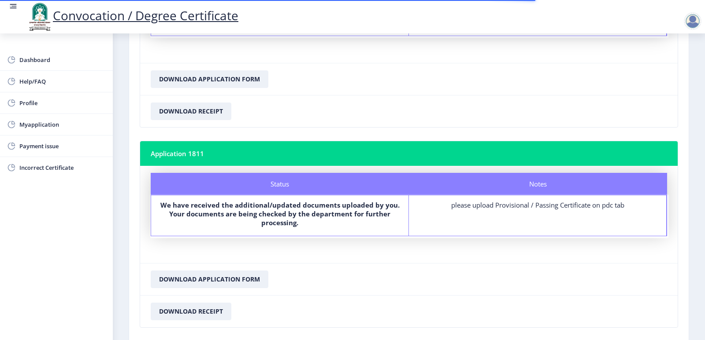
scroll to position [767, 0]
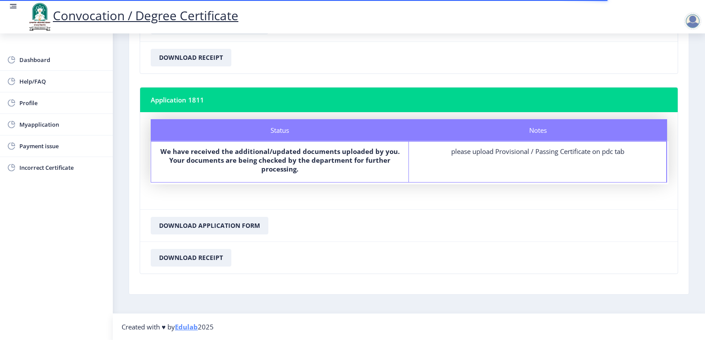
click at [460, 175] on div "Notes please upload Provisional / Passing Certificate on pdc tab" at bounding box center [538, 162] width 258 height 41
click at [514, 153] on div "please upload Provisional / Passing Certificate on pdc tab" at bounding box center [537, 151] width 241 height 9
click at [331, 156] on b "We have received the additional/updated documents uploaded by you. Your documen…" at bounding box center [279, 160] width 239 height 26
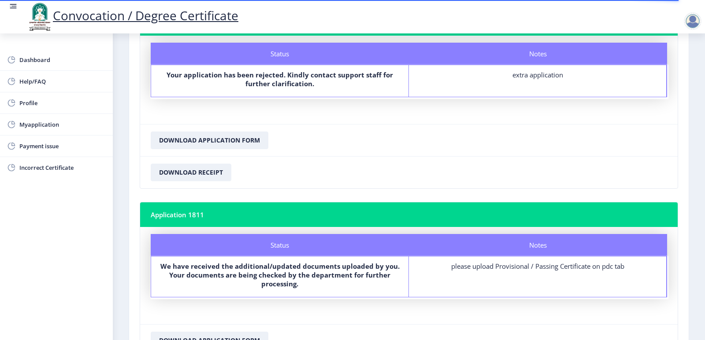
scroll to position [635, 0]
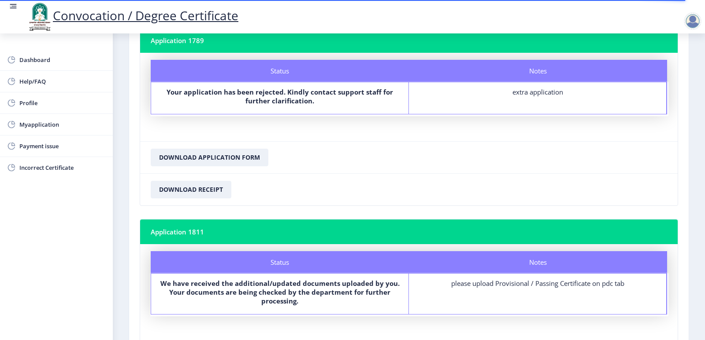
click at [521, 99] on div "Notes extra application" at bounding box center [538, 98] width 258 height 32
